Goal: Complete application form: Complete application form

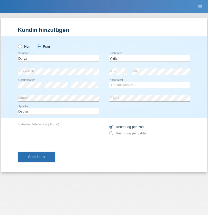
type input "Yildiz"
select select "TR"
select select "C"
select select "02"
select select "10"
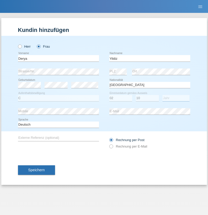
select select "2000"
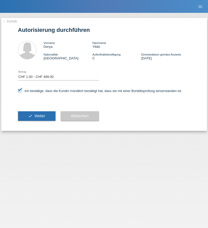
select select "1"
click at [37, 116] on span "Weiter" at bounding box center [39, 116] width 11 height 4
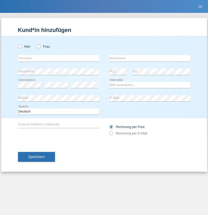
radio input "true"
click at [58, 58] on input "text" at bounding box center [58, 58] width 81 height 6
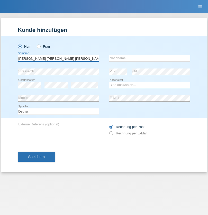
type input "[PERSON_NAME] [PERSON_NAME] [PERSON_NAME]"
click at [150, 58] on input "text" at bounding box center [149, 58] width 81 height 6
type input "Gustavo"
select select "BR"
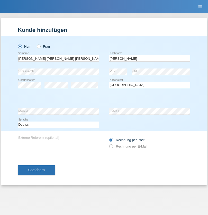
select select "C"
select select "22"
select select "11"
select select "2021"
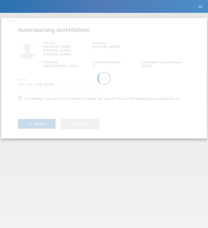
select select "1"
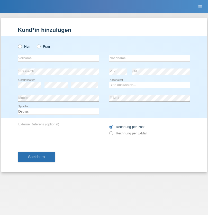
radio input "true"
click at [58, 58] on input "text" at bounding box center [58, 58] width 81 height 6
type input "[PERSON_NAME]"
click at [150, 58] on input "text" at bounding box center [149, 58] width 81 height 6
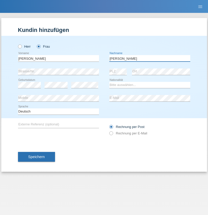
type input "[PERSON_NAME]"
select select "CH"
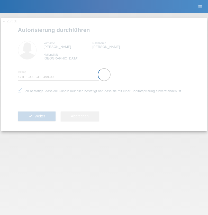
select select "1"
